Goal: Check status: Check status

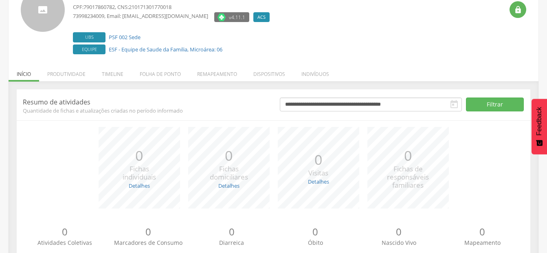
scroll to position [81, 0]
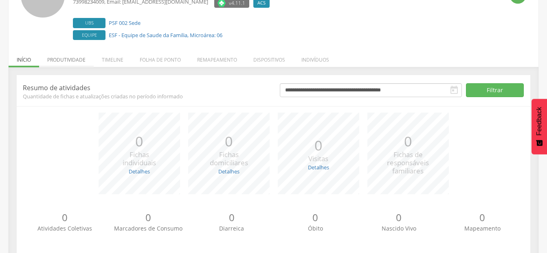
click at [65, 59] on li "Produtividade" at bounding box center [66, 57] width 55 height 19
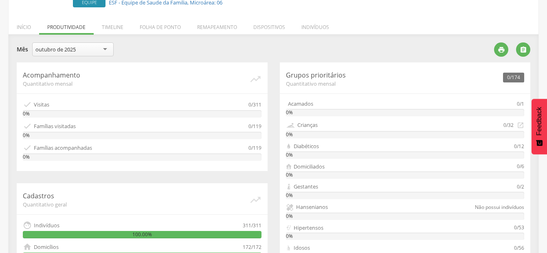
scroll to position [102, 0]
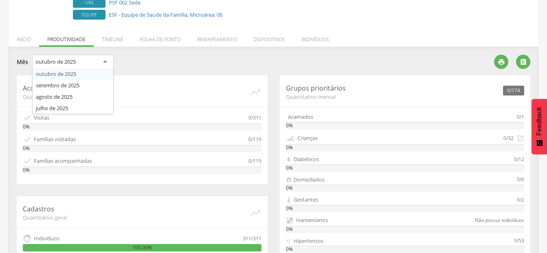
click at [101, 63] on div "outubro de 2025" at bounding box center [72, 62] width 81 height 15
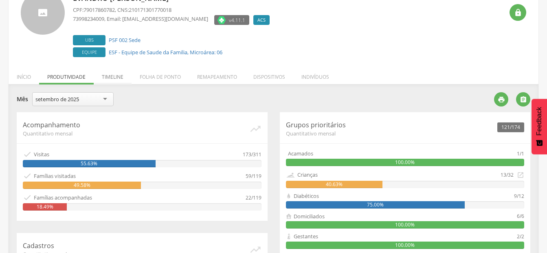
scroll to position [61, 0]
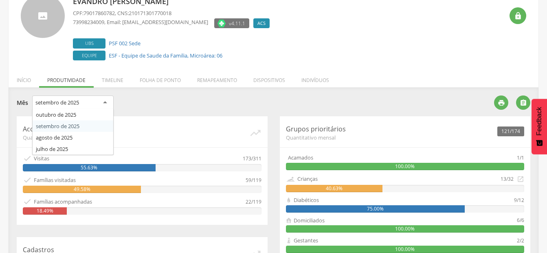
click at [79, 99] on div "setembro de 2025" at bounding box center [57, 102] width 44 height 7
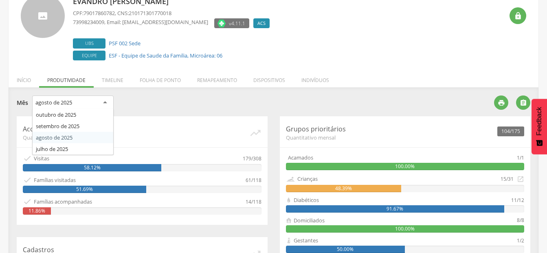
click at [101, 103] on div "agosto de 2025" at bounding box center [72, 102] width 81 height 15
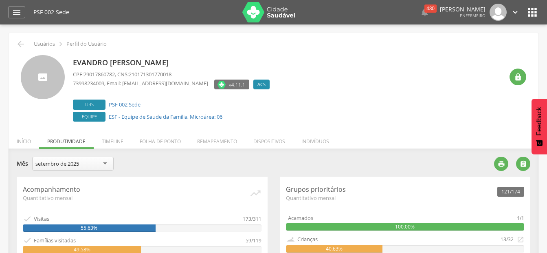
scroll to position [81, 0]
